Goal: Transaction & Acquisition: Download file/media

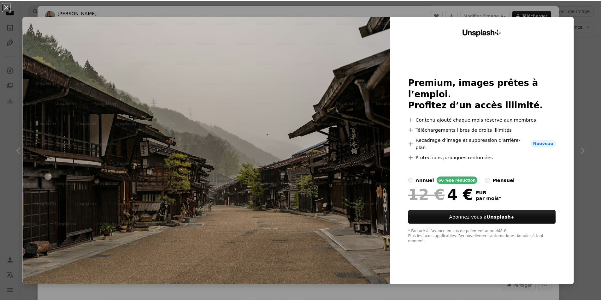
scroll to position [0, 95]
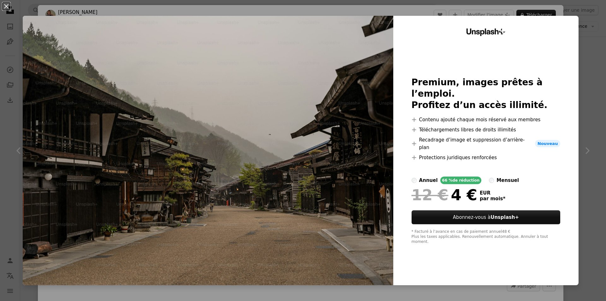
click at [582, 36] on div "An X shape Unsplash+ Premium, images prêtes à l’emploi. Profitez d’un accès ill…" at bounding box center [303, 150] width 606 height 301
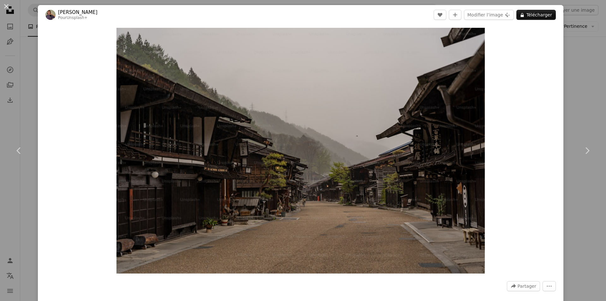
click at [577, 37] on div "An X shape Chevron left Chevron right [PERSON_NAME] Pour Unsplash+ A heart A pl…" at bounding box center [303, 150] width 606 height 301
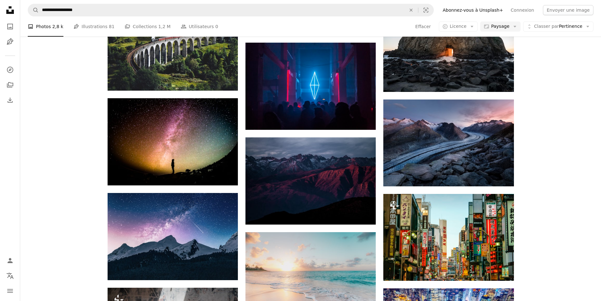
scroll to position [2304, 0]
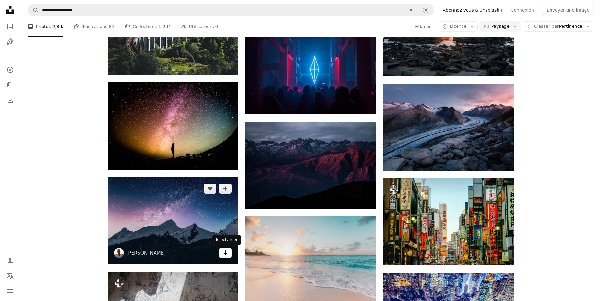
click at [229, 252] on link "Arrow pointing down" at bounding box center [225, 253] width 13 height 10
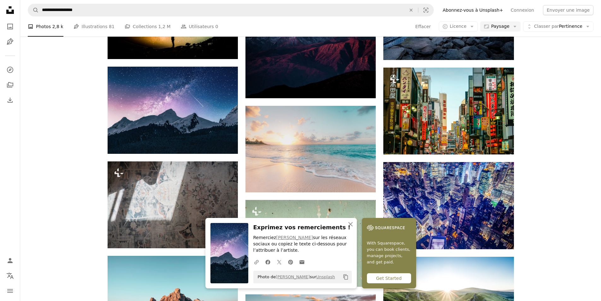
scroll to position [2336, 0]
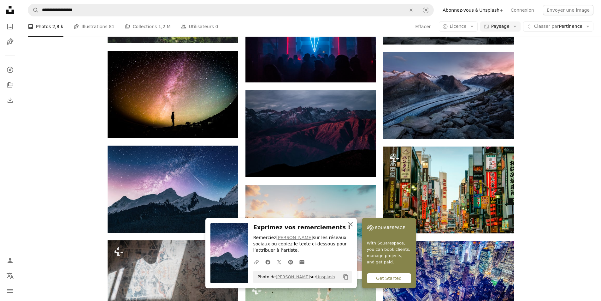
click at [351, 223] on icon "An X shape" at bounding box center [351, 224] width 8 height 8
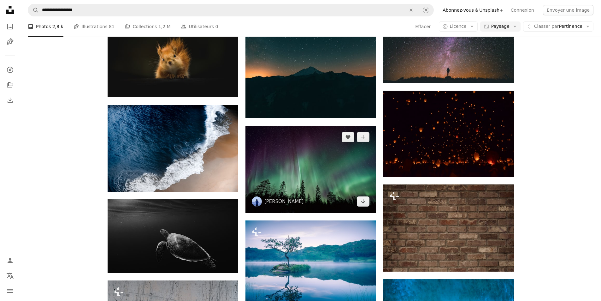
scroll to position [1452, 0]
